Goal: Information Seeking & Learning: Learn about a topic

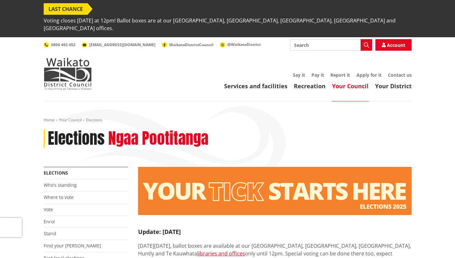
click at [27, 37] on header "Toggle search Toggle navigation Services and facilities Recreation Your Council…" at bounding box center [227, 69] width 455 height 64
